Goal: Information Seeking & Learning: Find specific fact

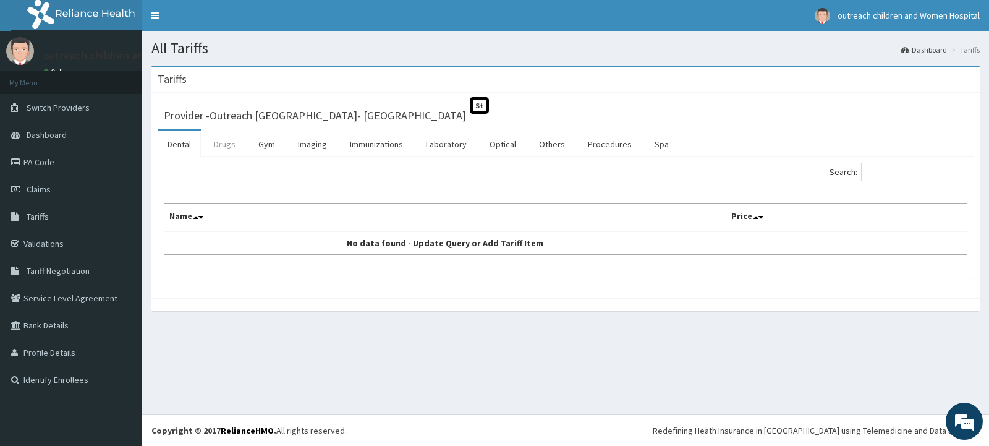
click at [233, 147] on link "Drugs" at bounding box center [224, 144] width 41 height 26
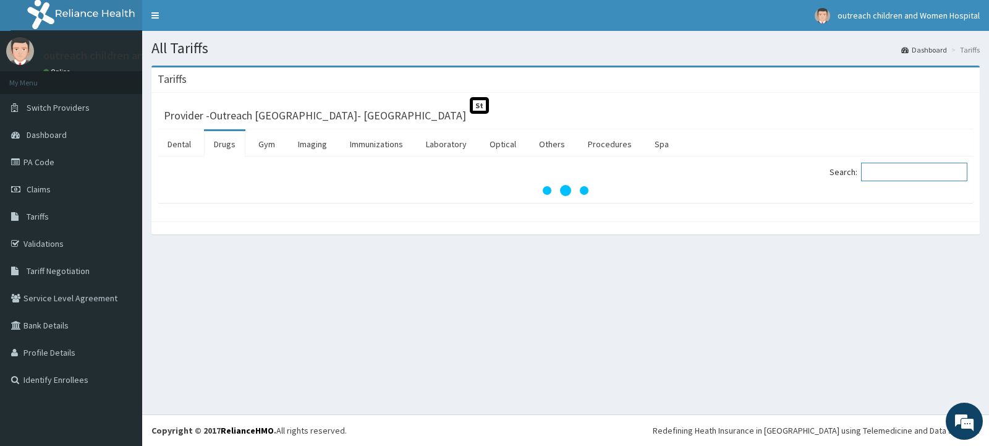
click at [885, 168] on input "Search:" at bounding box center [914, 172] width 106 height 19
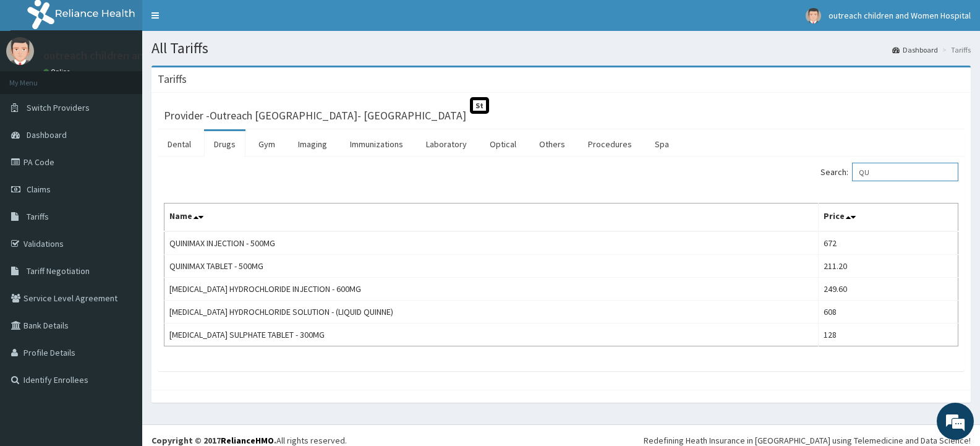
type input "Q"
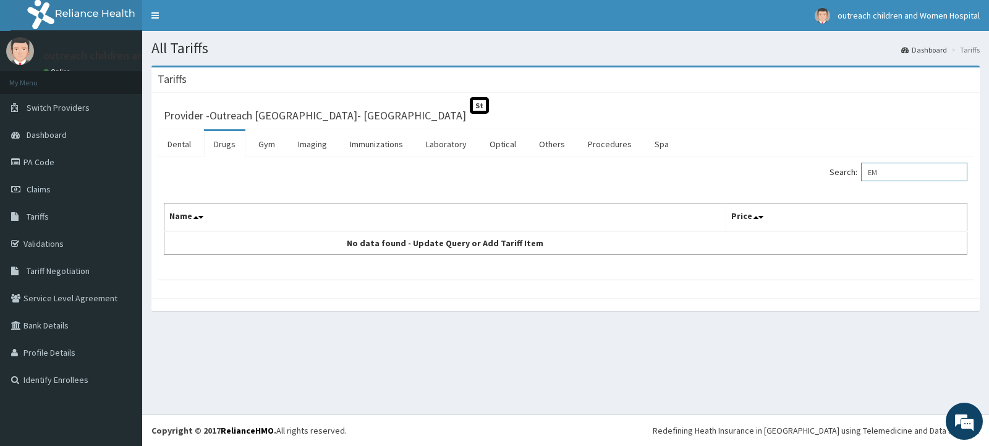
type input "E"
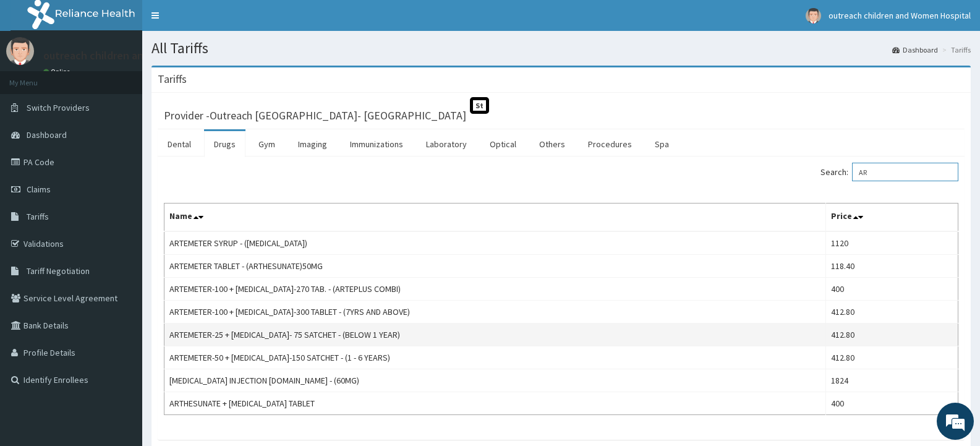
type input "A"
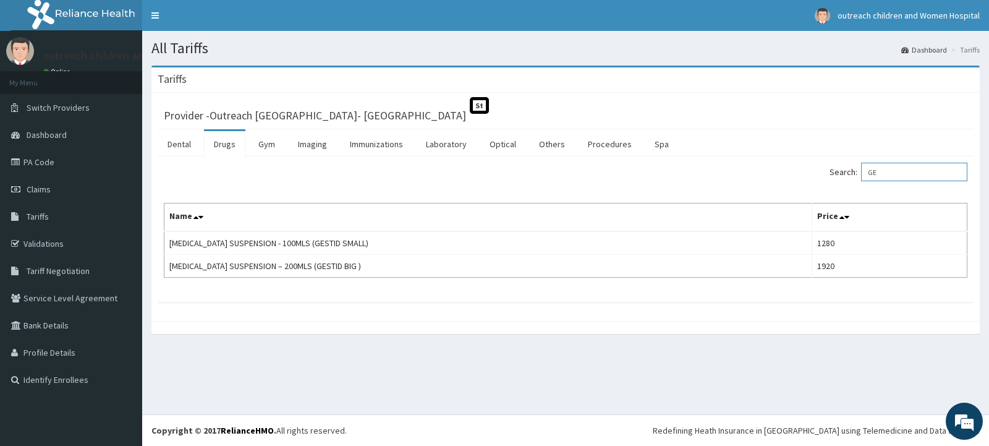
type input "G"
type input "M"
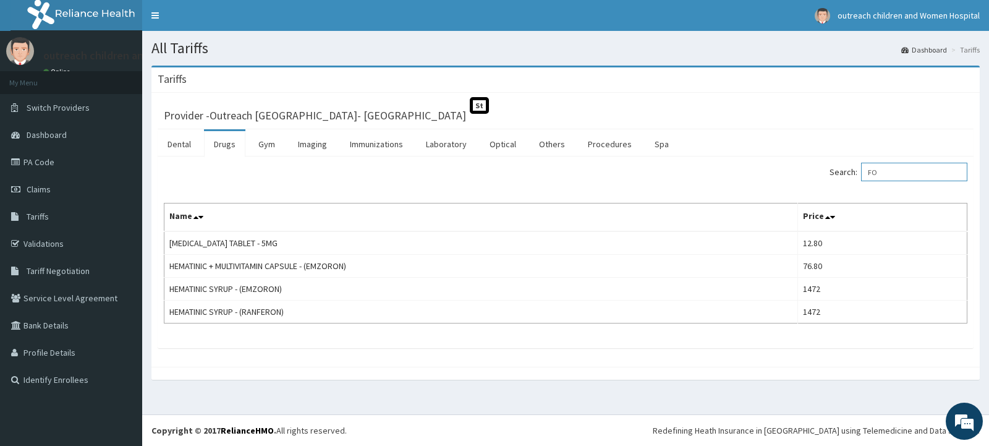
type input "F"
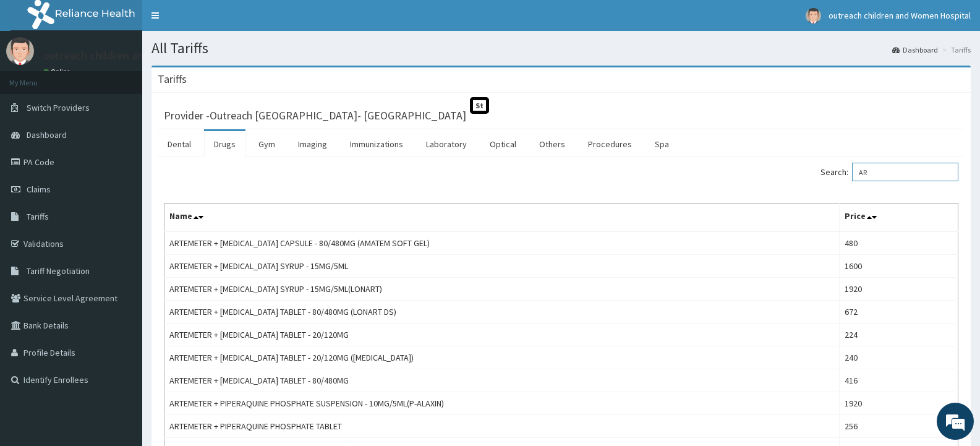
type input "A"
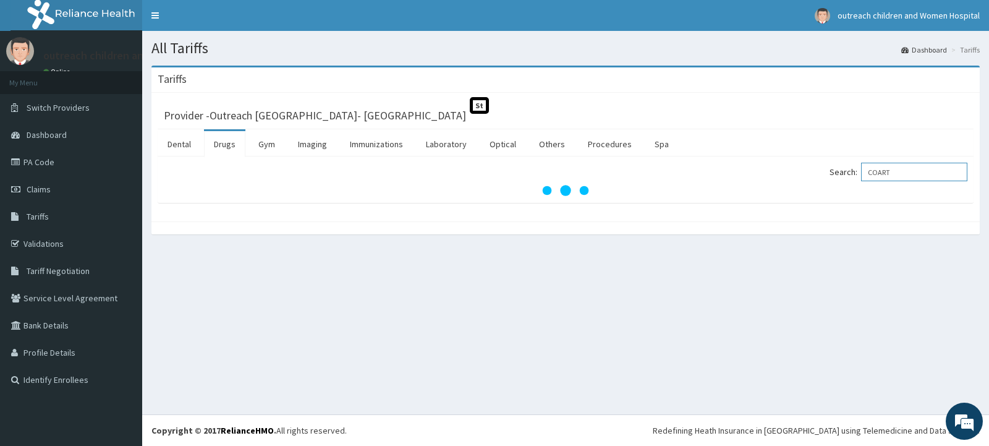
type input "COART"
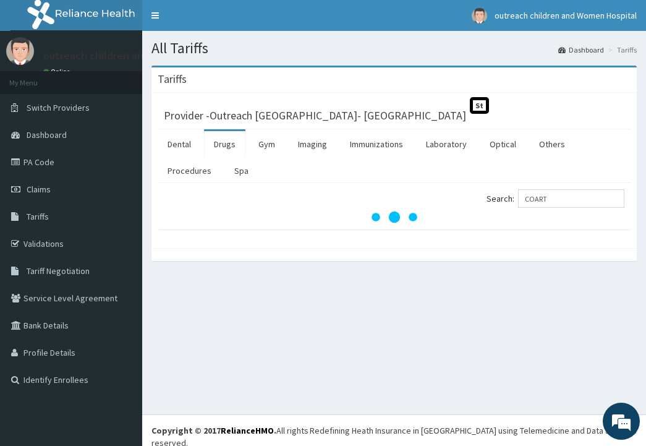
click at [608, 322] on div "All Tariffs Dashboard Tariffs [GEOGRAPHIC_DATA] Provider - Outreach Children's …" at bounding box center [394, 222] width 504 height 383
click at [586, 193] on input "COART" at bounding box center [571, 198] width 106 height 19
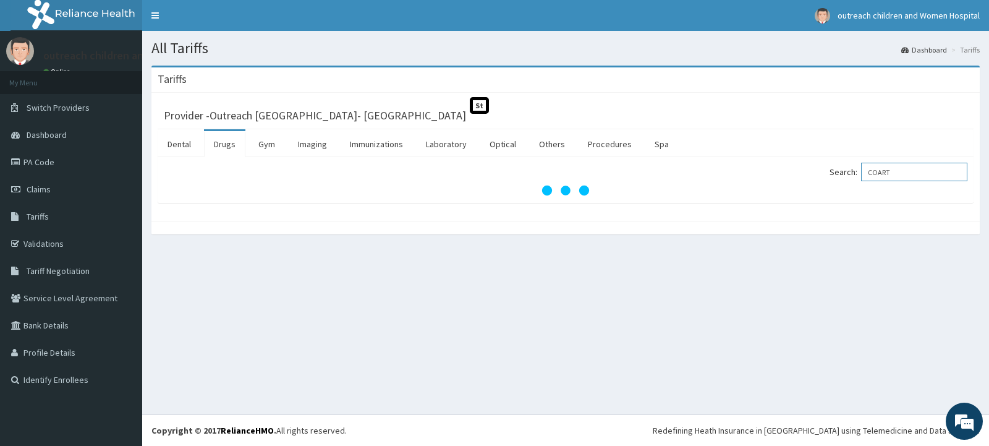
drag, startPoint x: 908, startPoint y: 176, endPoint x: 869, endPoint y: 176, distance: 38.3
click at [869, 176] on label "Search: COART" at bounding box center [899, 172] width 138 height 19
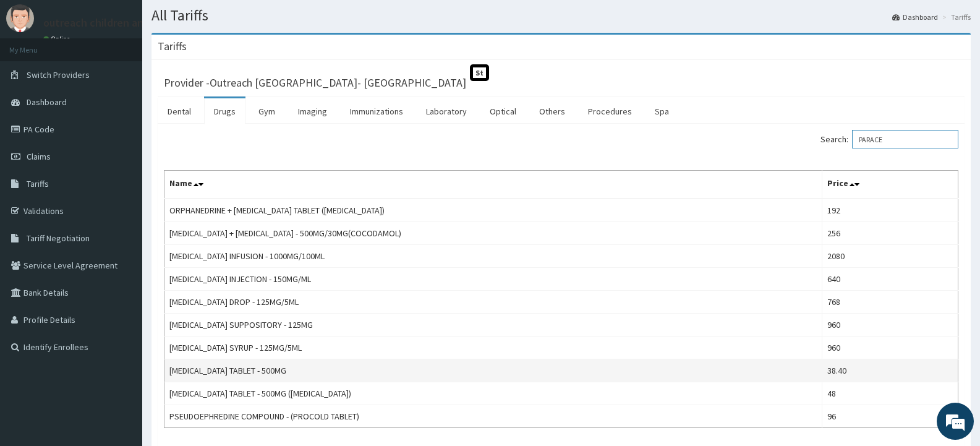
scroll to position [62, 0]
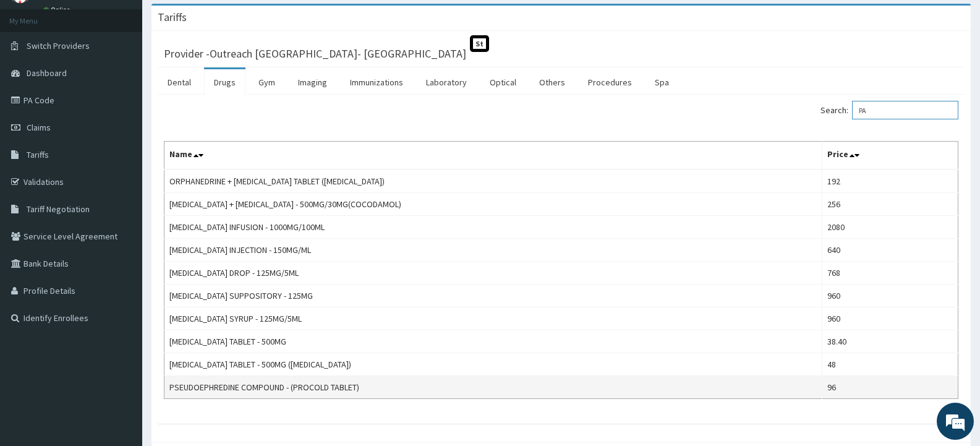
type input "P"
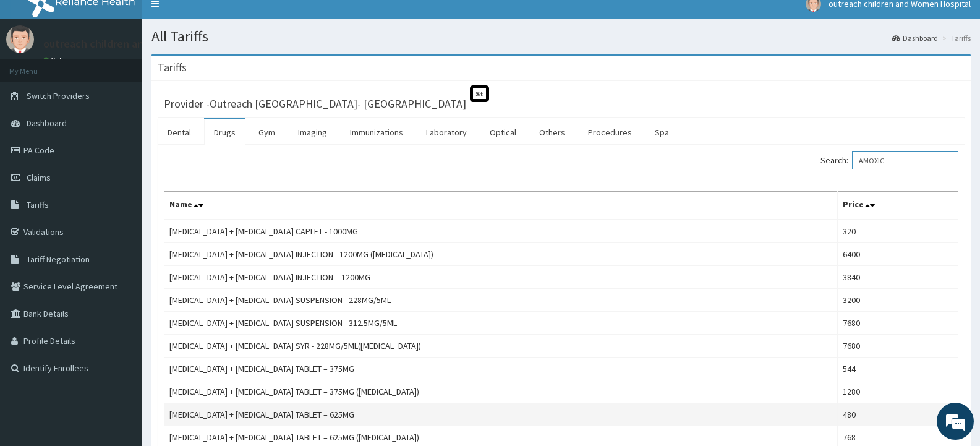
scroll to position [0, 0]
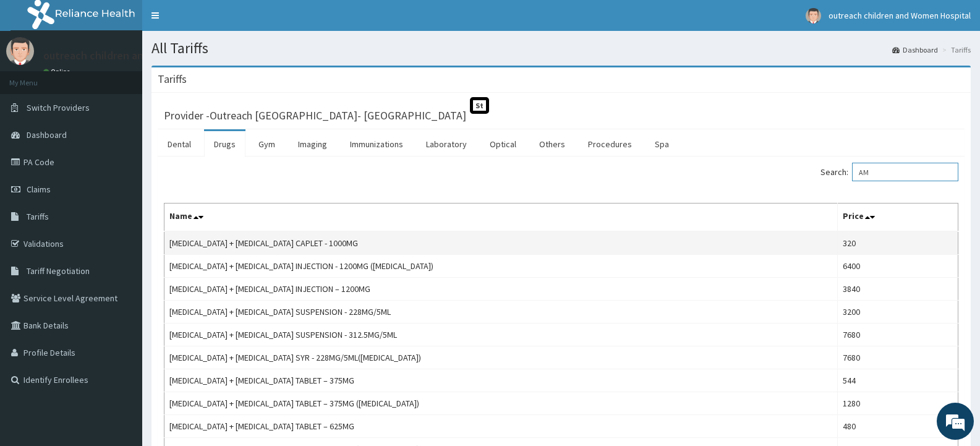
type input "A"
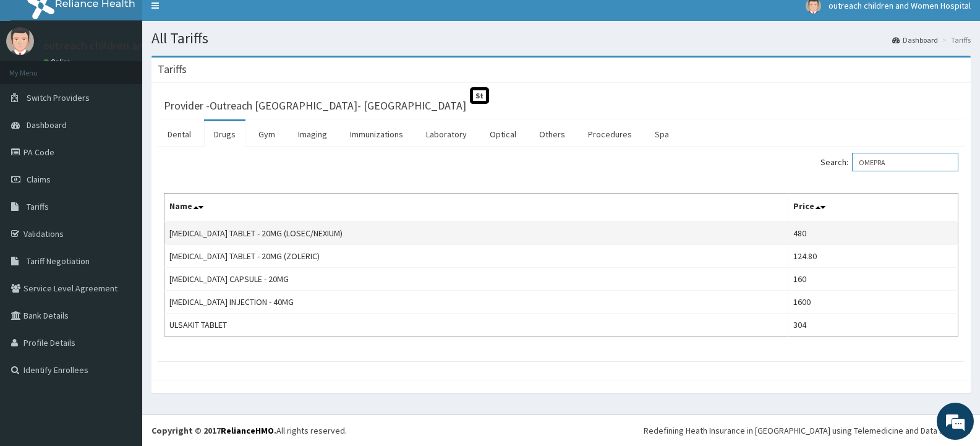
scroll to position [10, 0]
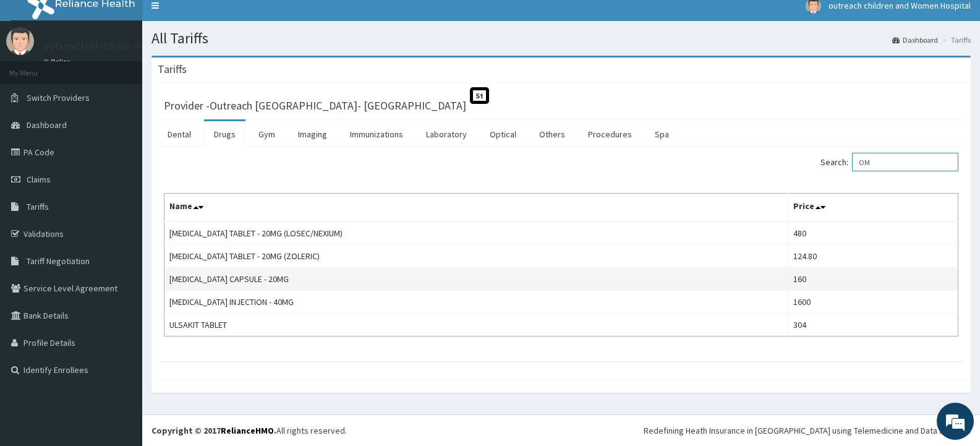
type input "O"
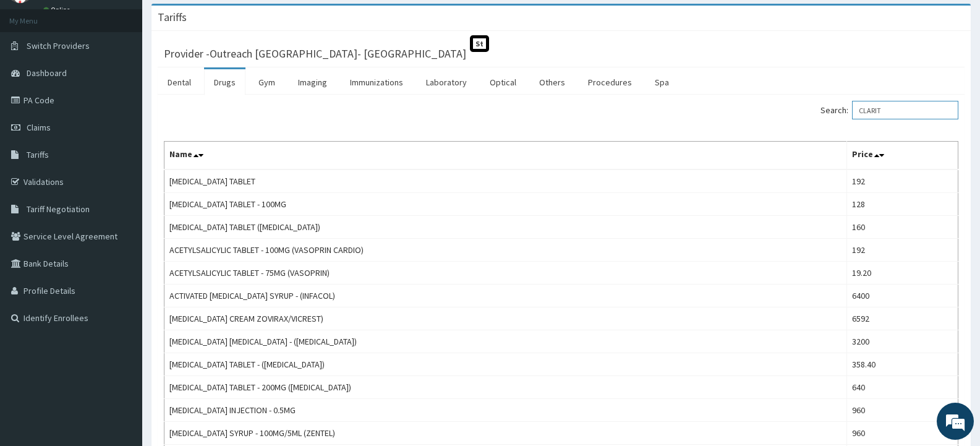
scroll to position [0, 0]
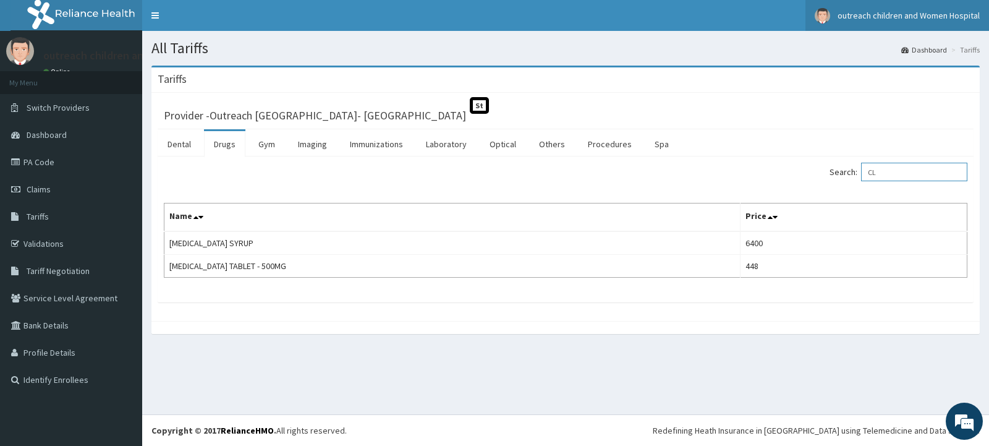
type input "C"
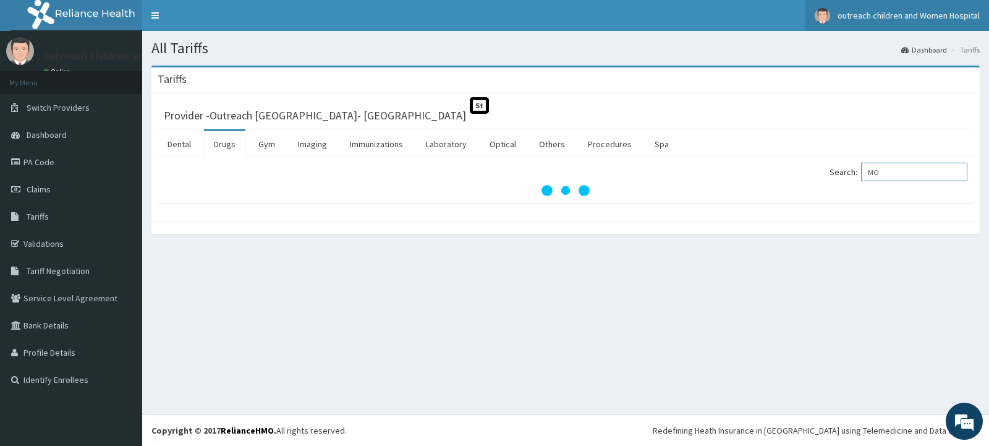
type input "M"
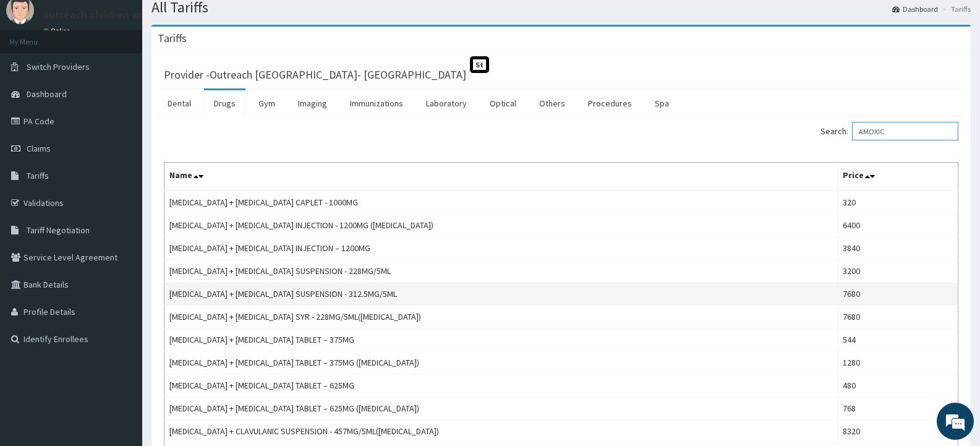
scroll to position [62, 0]
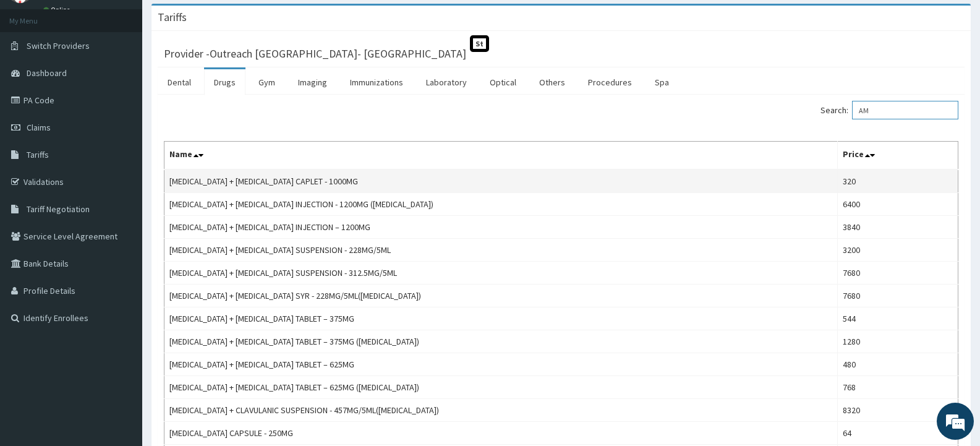
type input "A"
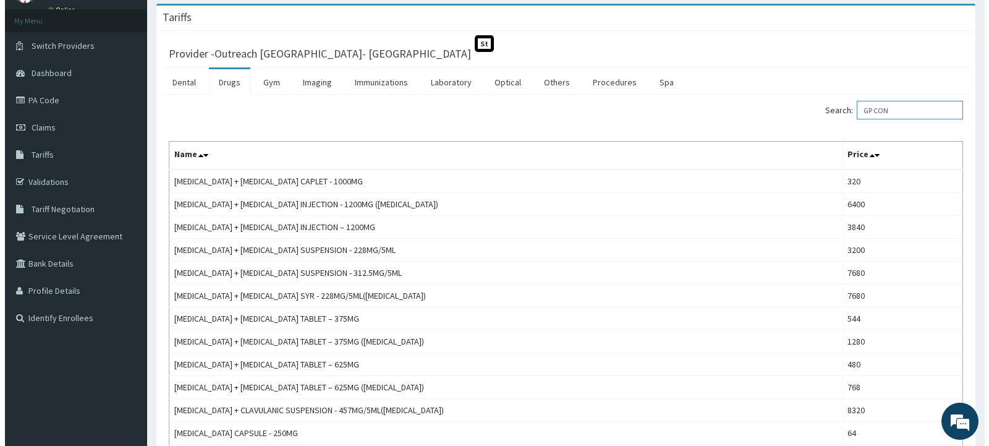
scroll to position [0, 0]
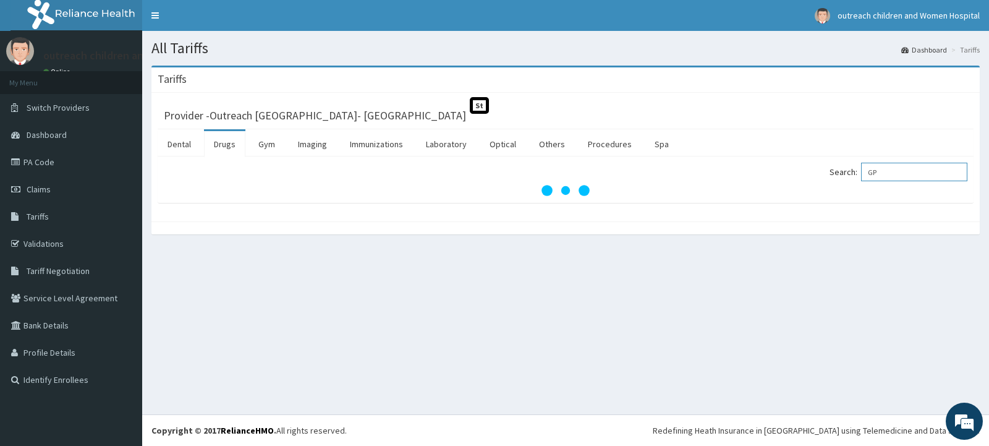
type input "G"
click at [446, 136] on link "Laboratory" at bounding box center [446, 144] width 61 height 26
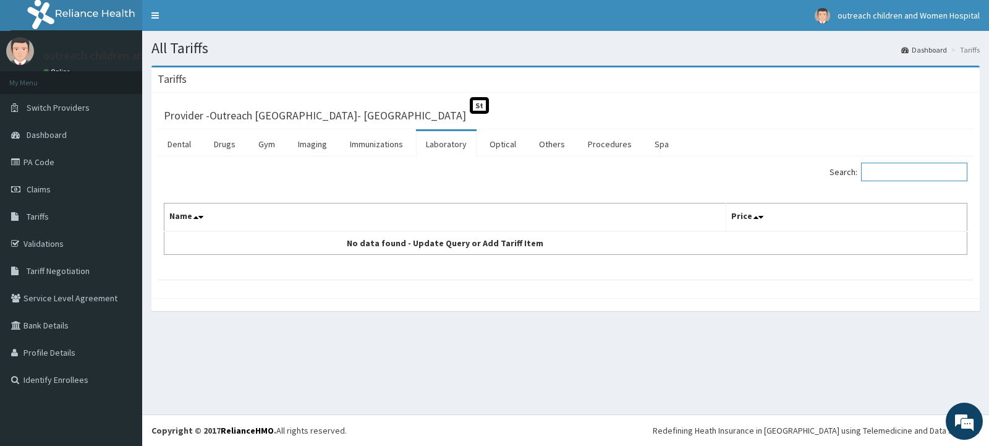
click at [874, 172] on input "Search:" at bounding box center [914, 172] width 106 height 19
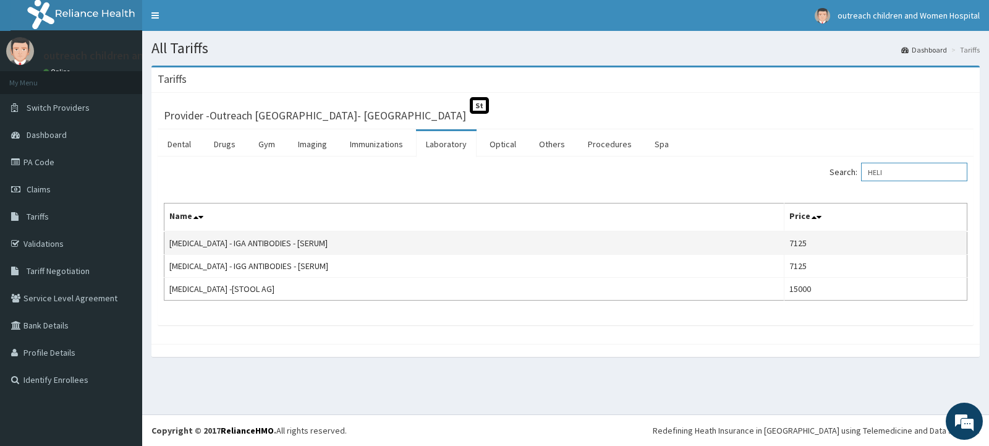
type input "HELI"
click at [365, 233] on td "[MEDICAL_DATA] - IGA ANTIBODIES - [SERUM]" at bounding box center [474, 242] width 620 height 23
